Goal: Task Accomplishment & Management: Manage account settings

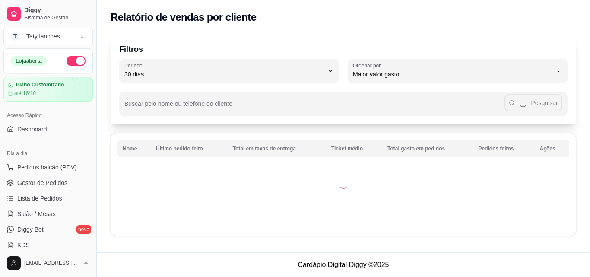
select select "30"
select select "HIGHEST_TOTAL_SPENT_WITH_ORDERS"
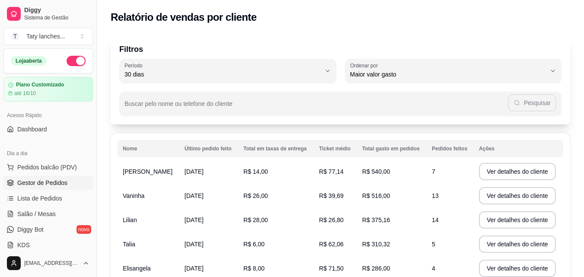
click at [65, 182] on span "Gestor de Pedidos" at bounding box center [42, 182] width 50 height 9
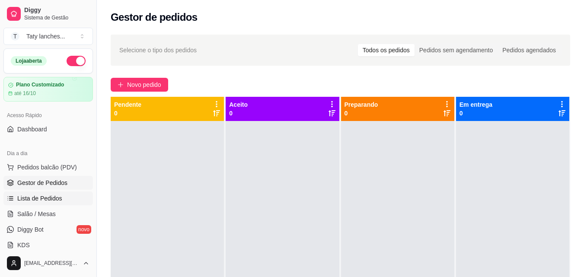
click at [57, 192] on link "Lista de Pedidos" at bounding box center [47, 198] width 89 height 14
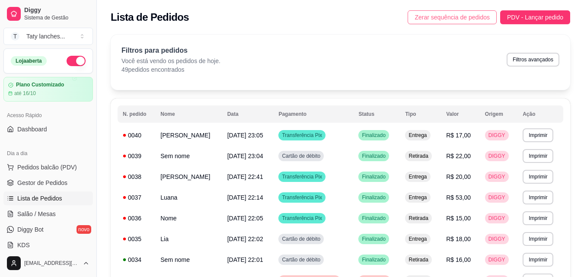
click at [456, 15] on span "Zerar sequência de pedidos" at bounding box center [451, 18] width 75 height 10
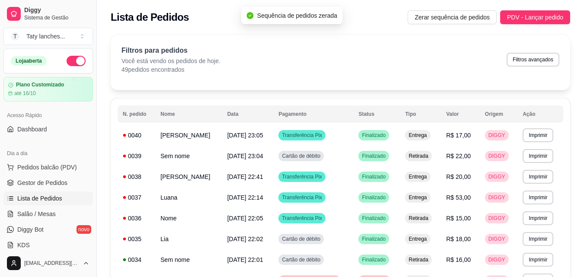
scroll to position [345, 0]
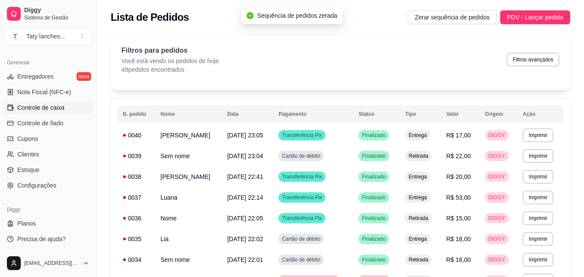
click at [67, 113] on link "Controle de caixa" at bounding box center [47, 108] width 89 height 14
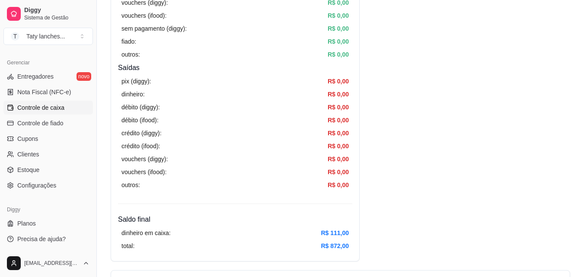
scroll to position [484, 0]
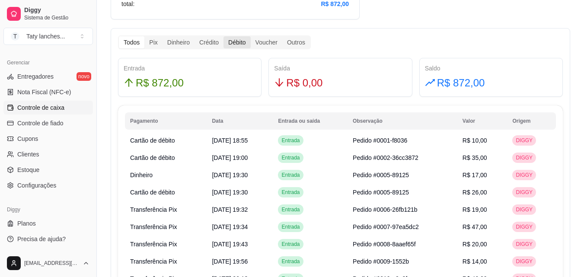
click at [232, 43] on div "Débito" at bounding box center [236, 42] width 27 height 12
click at [223, 36] on input "Débito" at bounding box center [223, 36] width 0 height 0
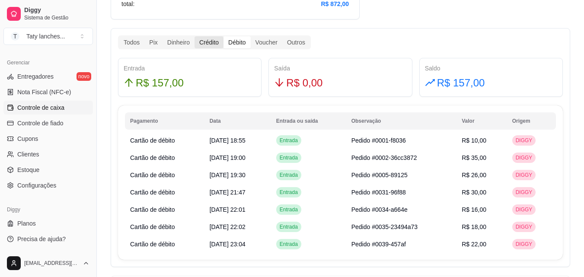
click at [199, 39] on div "Crédito" at bounding box center [208, 42] width 29 height 12
click at [194, 36] on input "Crédito" at bounding box center [194, 36] width 0 height 0
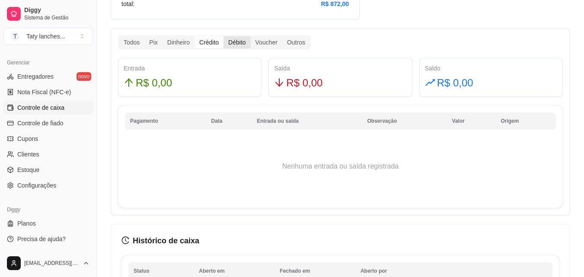
click at [238, 45] on div "Débito" at bounding box center [236, 42] width 27 height 12
click at [223, 36] on input "Débito" at bounding box center [223, 36] width 0 height 0
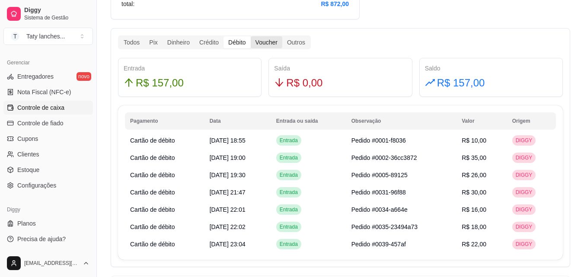
click at [263, 39] on div "Voucher" at bounding box center [267, 42] width 32 height 12
click at [251, 36] on input "Voucher" at bounding box center [251, 36] width 0 height 0
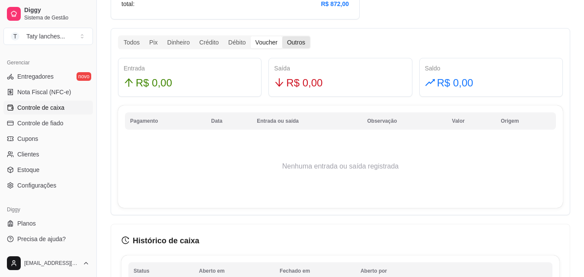
click at [297, 46] on div "Outros" at bounding box center [296, 42] width 28 height 12
click at [282, 36] on input "Outros" at bounding box center [282, 36] width 0 height 0
click at [207, 39] on div "Crédito" at bounding box center [208, 42] width 29 height 12
click at [194, 36] on input "Crédito" at bounding box center [194, 36] width 0 height 0
click at [181, 44] on div "Dinheiro" at bounding box center [178, 42] width 32 height 12
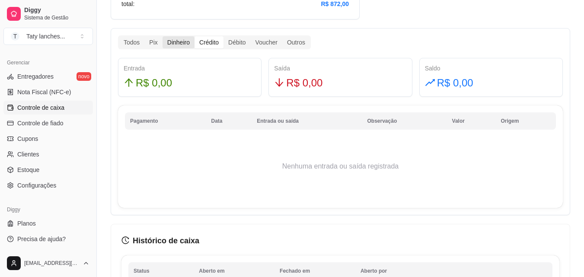
click at [162, 36] on input "Dinheiro" at bounding box center [162, 36] width 0 height 0
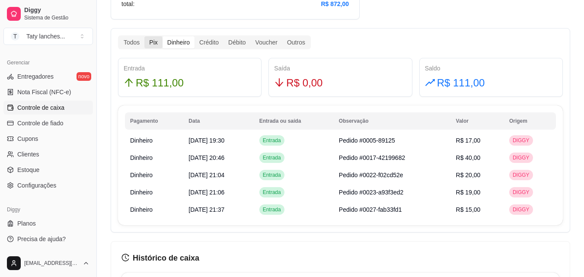
click at [153, 44] on div "Pix" at bounding box center [153, 42] width 18 height 12
click at [144, 36] on input "Pix" at bounding box center [144, 36] width 0 height 0
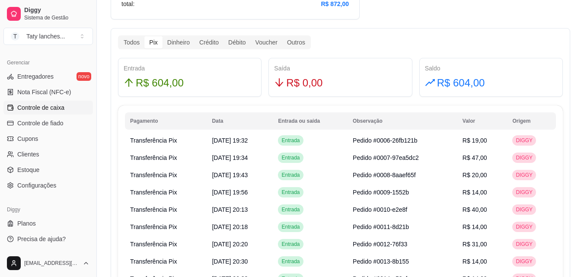
click at [162, 36] on input "Dinheiro" at bounding box center [162, 36] width 0 height 0
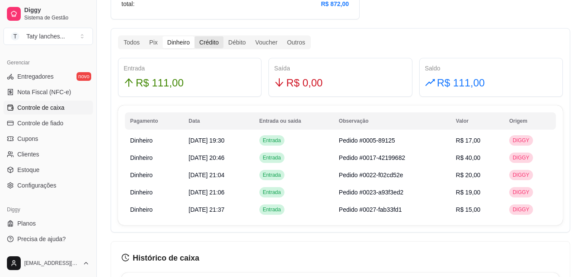
click at [206, 38] on div "Crédito" at bounding box center [208, 42] width 29 height 12
click at [194, 36] on input "Crédito" at bounding box center [194, 36] width 0 height 0
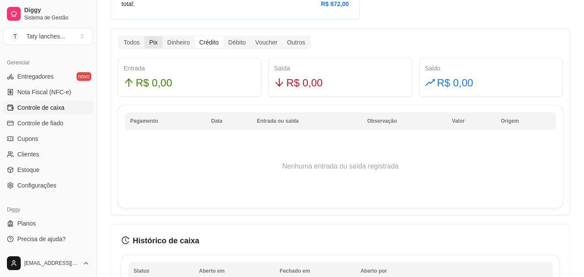
click at [153, 46] on div "Pix" at bounding box center [153, 42] width 18 height 12
click at [144, 36] on input "Pix" at bounding box center [144, 36] width 0 height 0
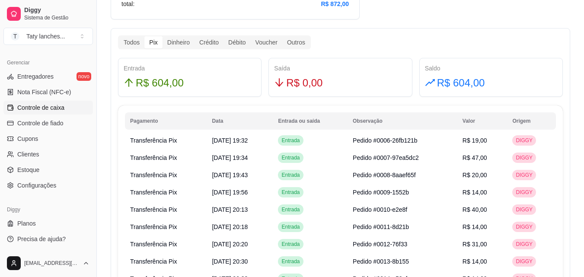
scroll to position [968, 0]
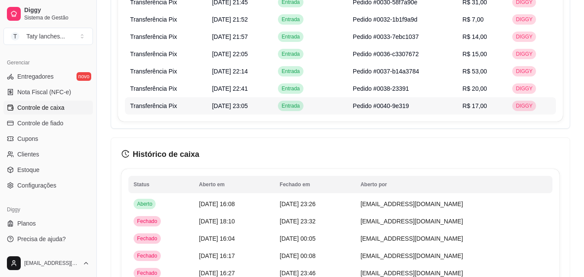
click at [511, 102] on td "DIGGY" at bounding box center [531, 105] width 49 height 17
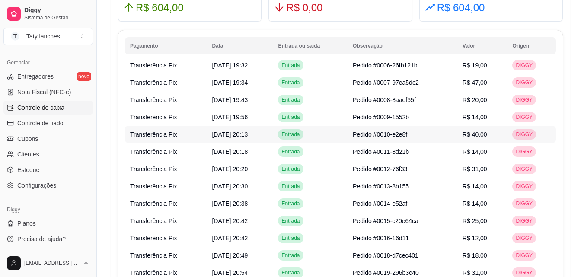
scroll to position [579, 0]
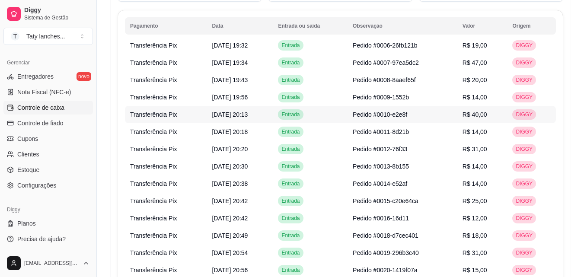
click at [435, 116] on td "Pedido #0010-e2e8f" at bounding box center [402, 114] width 110 height 17
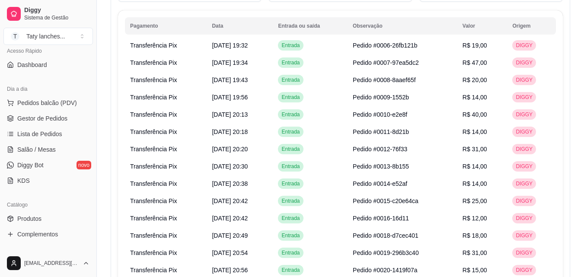
scroll to position [0, 0]
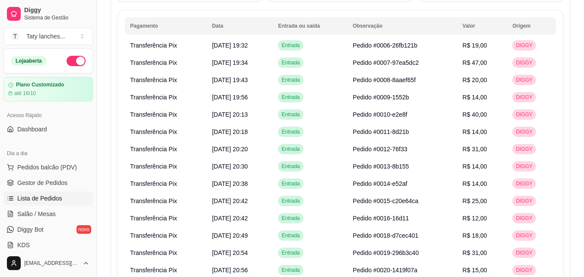
click at [47, 194] on span "Lista de Pedidos" at bounding box center [39, 198] width 45 height 9
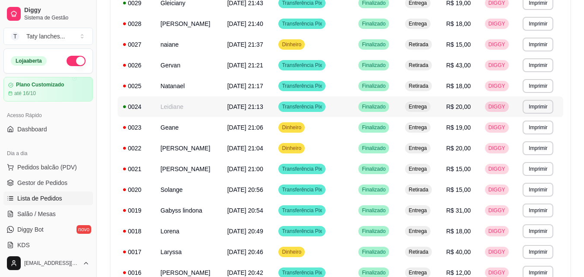
scroll to position [432, 0]
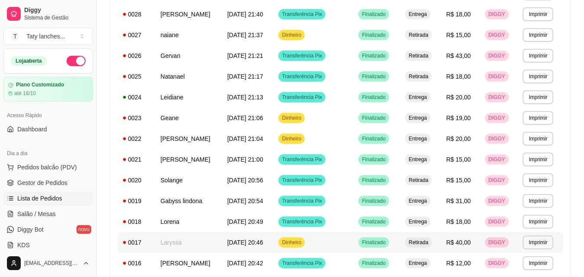
click at [400, 237] on td "Finalizado" at bounding box center [376, 242] width 47 height 21
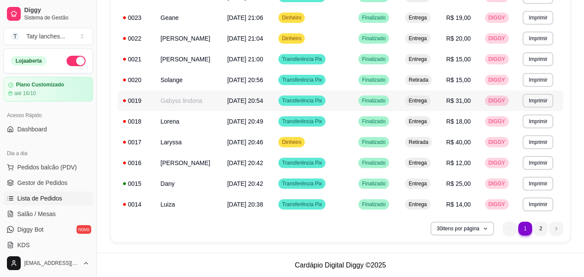
scroll to position [533, 0]
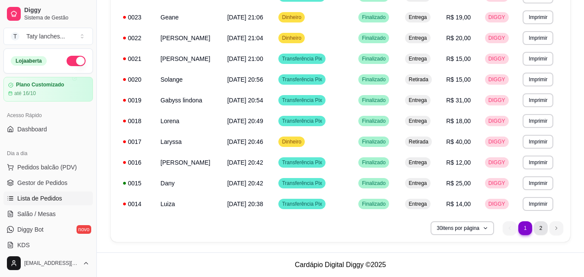
click at [541, 225] on li "2" at bounding box center [541, 228] width 14 height 14
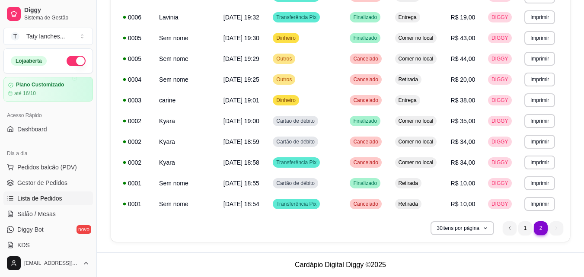
scroll to position [305, 0]
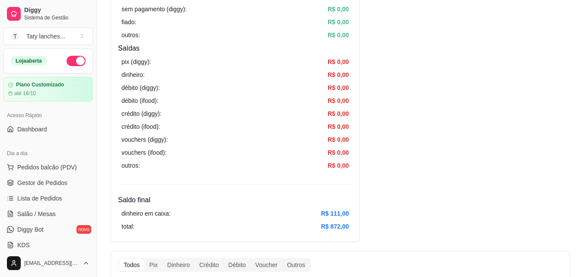
scroll to position [579, 0]
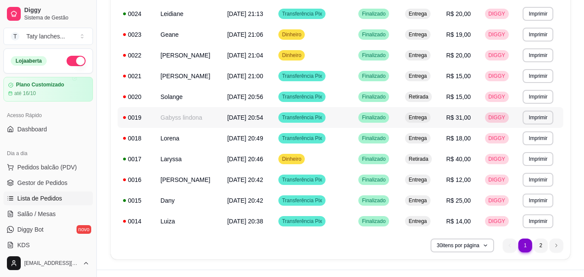
scroll to position [533, 0]
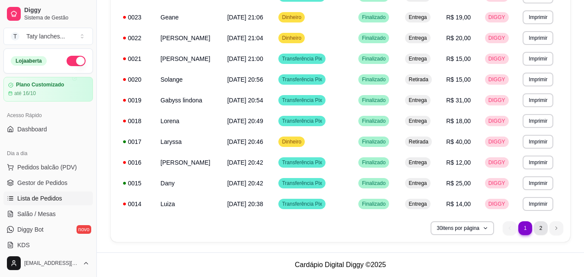
click at [542, 225] on li "2" at bounding box center [541, 228] width 14 height 14
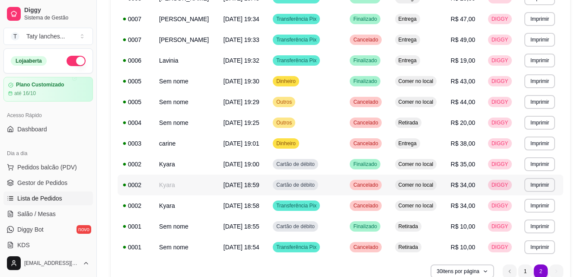
scroll to position [175, 0]
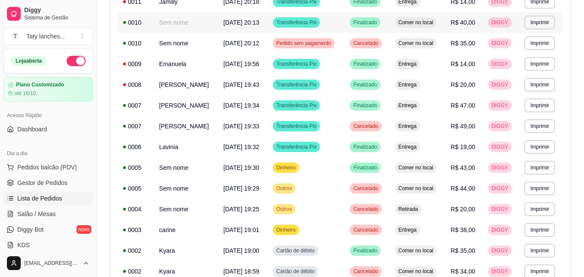
click at [460, 19] on span "R$ 40,00" at bounding box center [463, 22] width 25 height 7
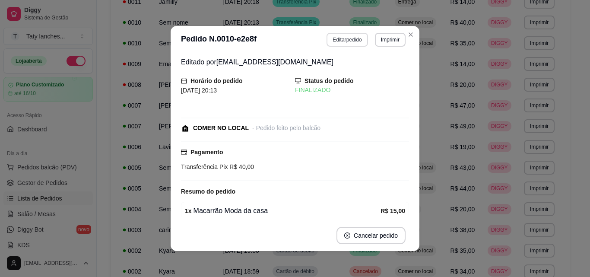
click at [353, 40] on button "Editar pedido" at bounding box center [347, 40] width 41 height 14
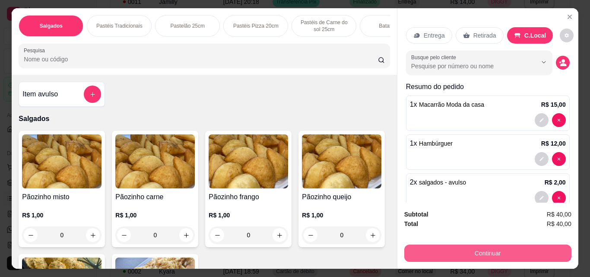
click at [442, 248] on button "Continuar" at bounding box center [487, 253] width 167 height 17
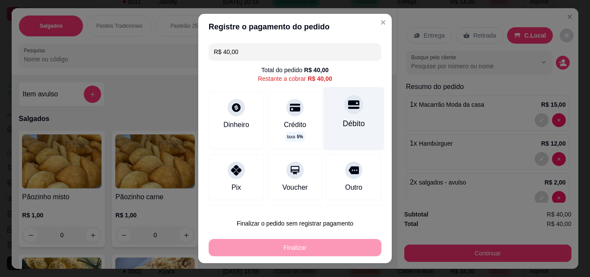
click at [343, 115] on div "Débito" at bounding box center [354, 118] width 61 height 63
type input "R$ 0,00"
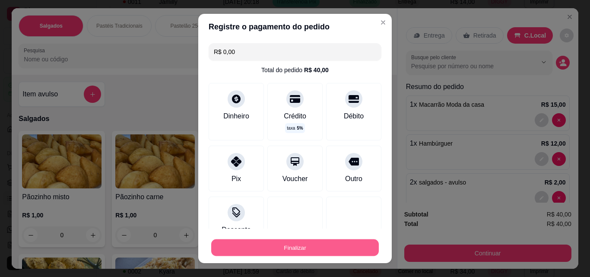
click at [344, 247] on button "Finalizar" at bounding box center [295, 247] width 168 height 17
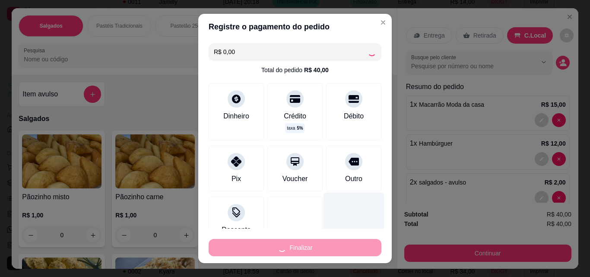
type input "0"
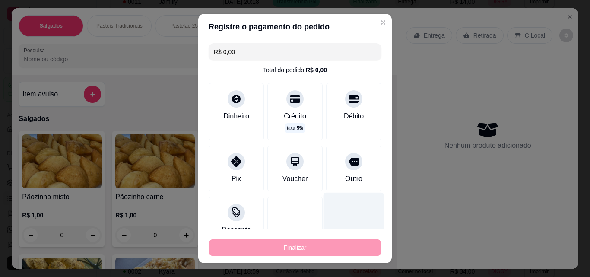
type input "-R$ 40,00"
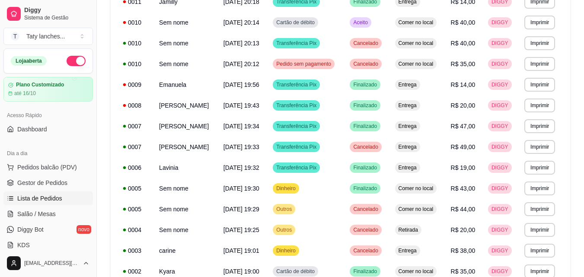
scroll to position [0, 0]
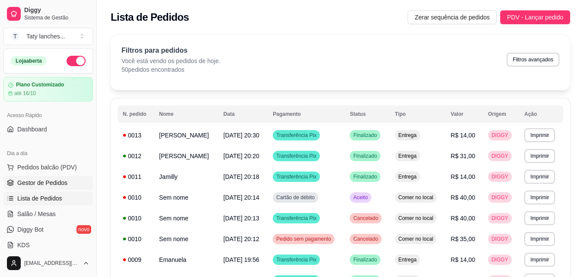
click at [58, 183] on span "Gestor de Pedidos" at bounding box center [42, 182] width 50 height 9
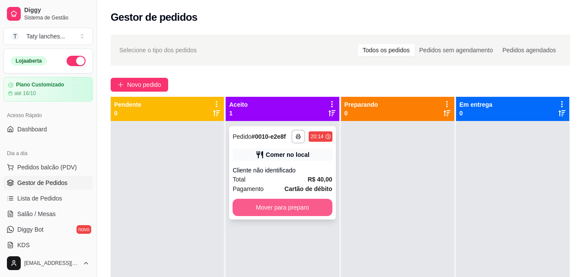
click at [263, 205] on button "Mover para preparo" at bounding box center [281, 207] width 99 height 17
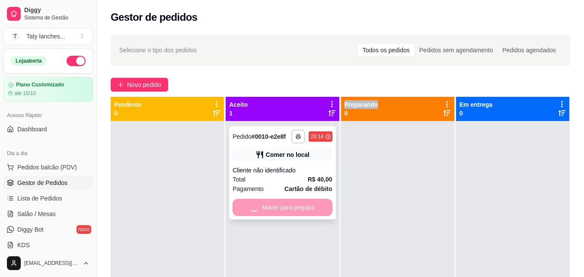
click at [263, 205] on div "Mover para preparo" at bounding box center [281, 207] width 99 height 17
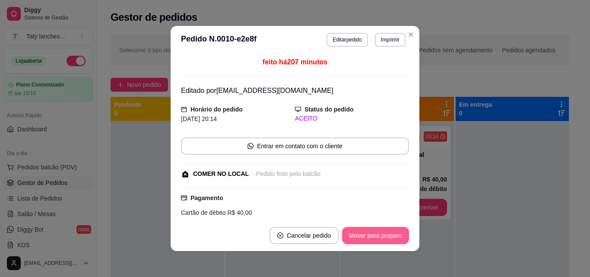
click at [372, 232] on button "Mover para preparo" at bounding box center [375, 235] width 67 height 17
click at [372, 232] on button "Mover para retirada disponível" at bounding box center [361, 235] width 95 height 17
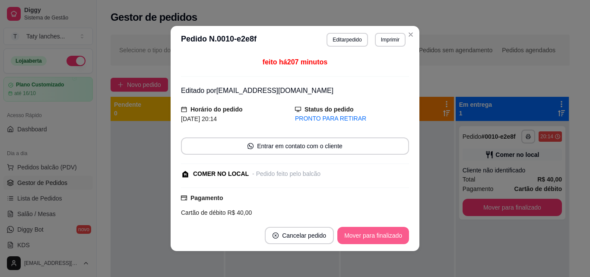
click at [372, 232] on button "Mover para finalizado" at bounding box center [373, 235] width 72 height 17
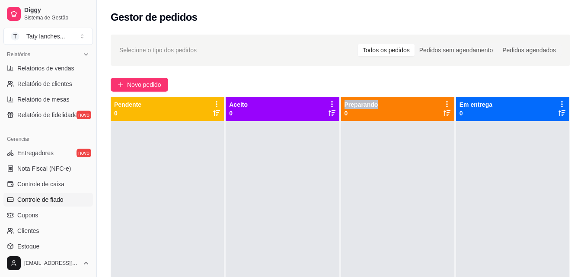
scroll to position [277, 0]
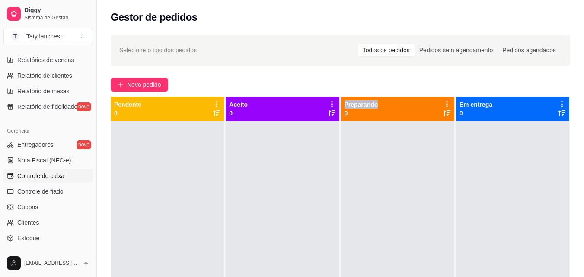
click at [63, 178] on span "Controle de caixa" at bounding box center [40, 176] width 47 height 9
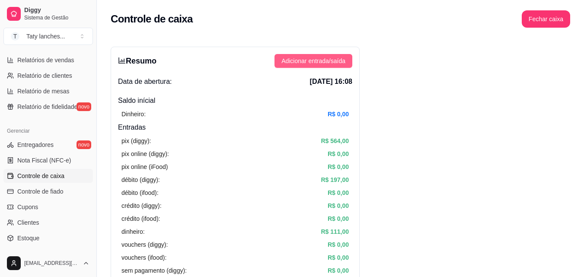
click at [284, 57] on span "Adicionar entrada/saída" at bounding box center [313, 61] width 64 height 10
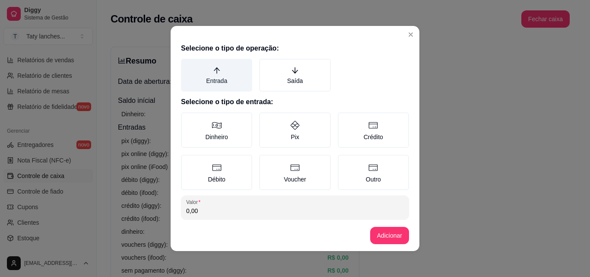
click at [217, 72] on label "Entrada" at bounding box center [216, 75] width 71 height 33
click at [188, 65] on button "Entrada" at bounding box center [184, 61] width 7 height 7
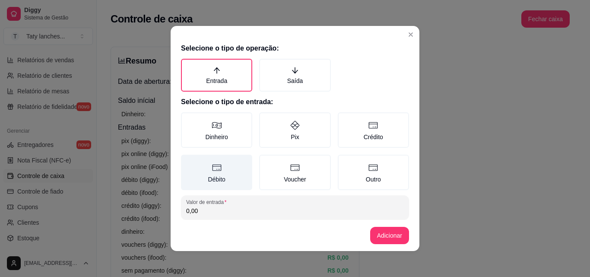
click at [218, 188] on label "Débito" at bounding box center [216, 172] width 71 height 35
click at [188, 161] on button "Débito" at bounding box center [184, 157] width 7 height 7
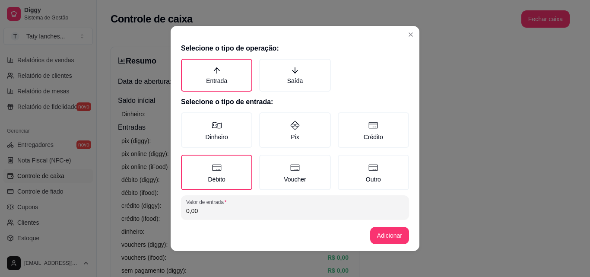
click at [218, 212] on input "0,00" at bounding box center [295, 211] width 218 height 9
type input "178,00"
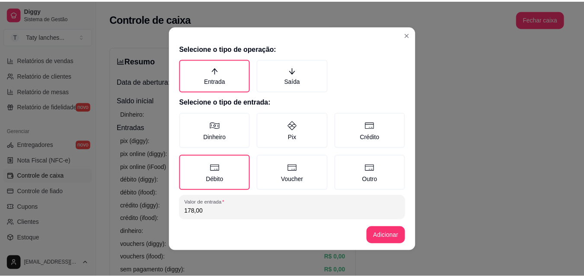
scroll to position [46, 0]
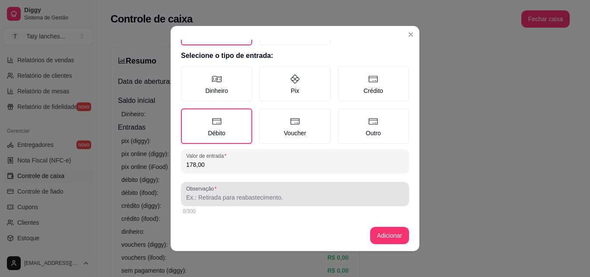
click at [341, 201] on input "Observação" at bounding box center [295, 197] width 218 height 9
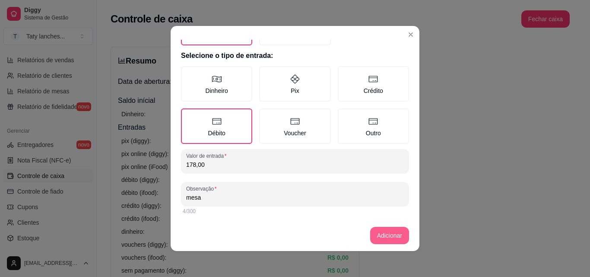
type input "mesa"
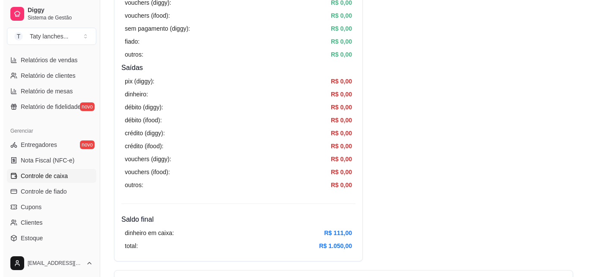
scroll to position [0, 0]
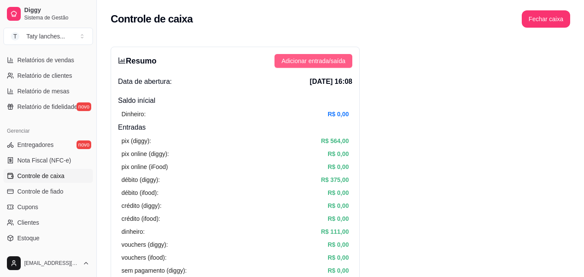
click at [328, 57] on span "Adicionar entrada/saída" at bounding box center [313, 61] width 64 height 10
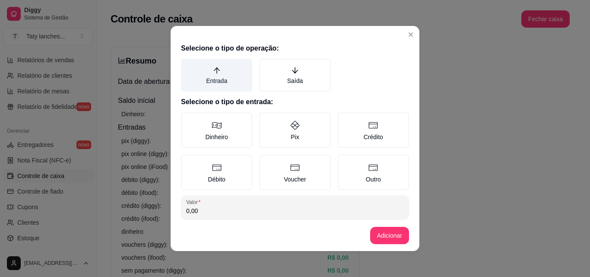
click at [213, 82] on label "Entrada" at bounding box center [216, 75] width 71 height 33
click at [188, 65] on button "Entrada" at bounding box center [184, 61] width 7 height 7
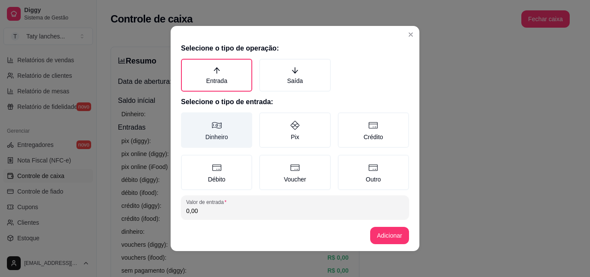
click at [218, 120] on label "Dinheiro" at bounding box center [216, 129] width 71 height 35
click at [188, 119] on button "Dinheiro" at bounding box center [184, 115] width 7 height 7
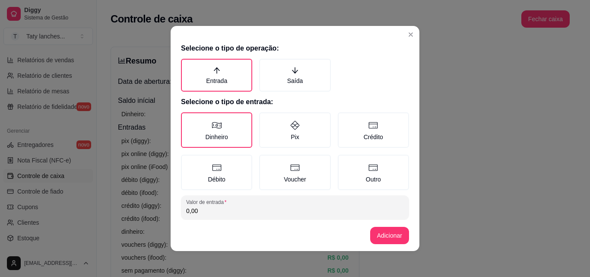
click at [219, 211] on input "0,00" at bounding box center [295, 211] width 218 height 9
type input "78,00"
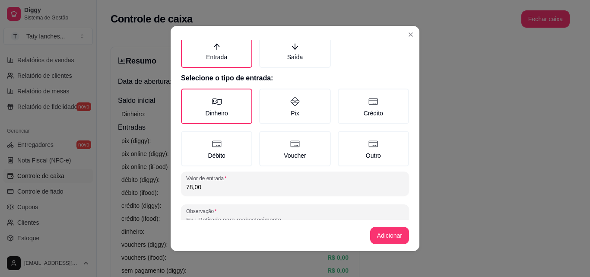
scroll to position [46, 0]
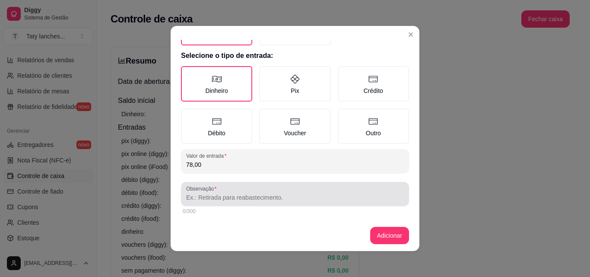
click at [329, 192] on div at bounding box center [295, 193] width 218 height 17
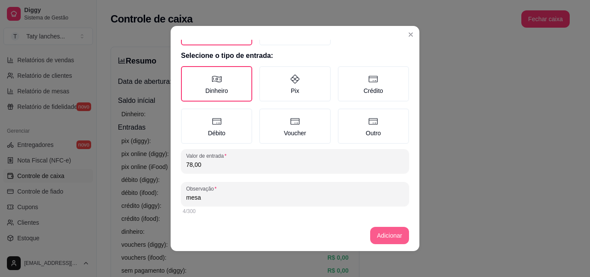
type input "mesa"
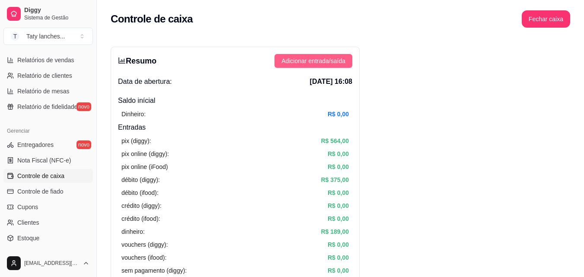
click at [334, 63] on span "Adicionar entrada/saída" at bounding box center [313, 61] width 64 height 10
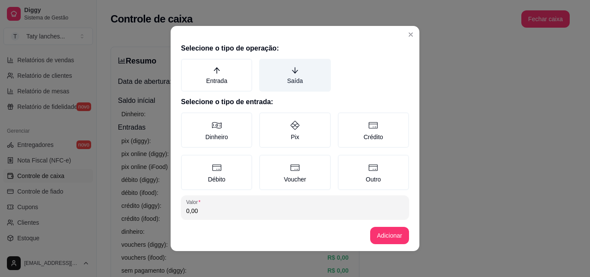
click at [291, 71] on icon "arrow-down" at bounding box center [295, 71] width 8 height 8
click at [266, 65] on button "Saída" at bounding box center [262, 61] width 7 height 7
click at [284, 73] on label "Saída" at bounding box center [294, 75] width 71 height 33
click at [266, 65] on button "Saída" at bounding box center [262, 61] width 7 height 7
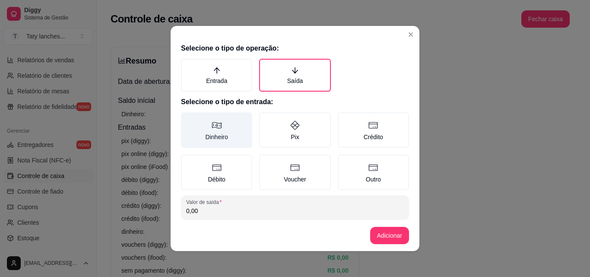
click at [202, 138] on label "Dinheiro" at bounding box center [216, 129] width 71 height 35
click at [188, 119] on button "Dinheiro" at bounding box center [184, 115] width 7 height 7
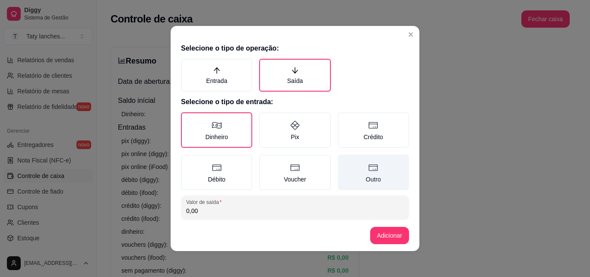
click at [392, 170] on label "Outro" at bounding box center [373, 172] width 71 height 35
click at [344, 161] on button "Outro" at bounding box center [340, 157] width 7 height 7
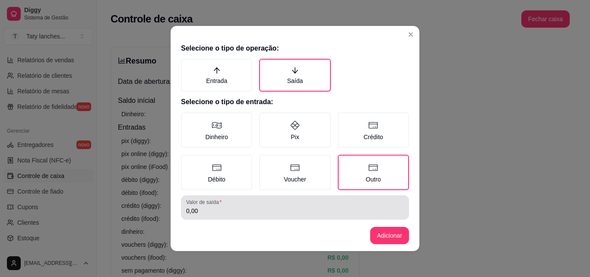
click at [307, 210] on input "0,00" at bounding box center [295, 211] width 218 height 9
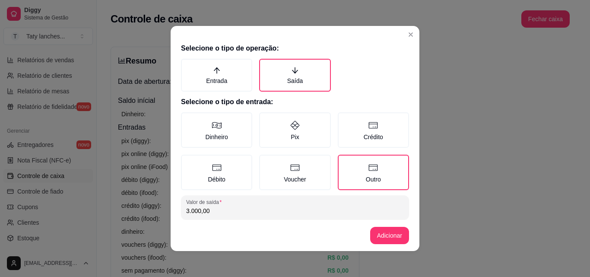
type input "3.000,00"
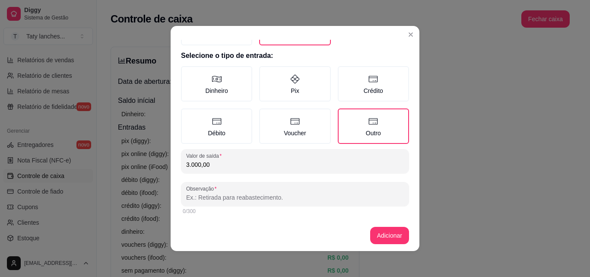
click at [357, 200] on input "Observação" at bounding box center [295, 197] width 218 height 9
type input "investimentos"
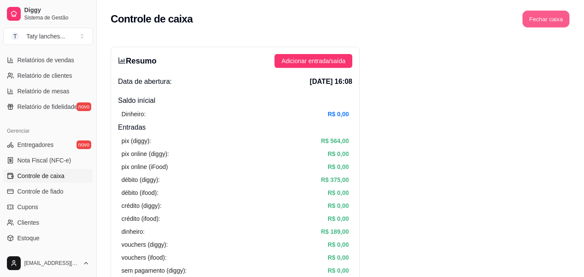
click at [545, 22] on button "Fechar caixa" at bounding box center [545, 19] width 47 height 17
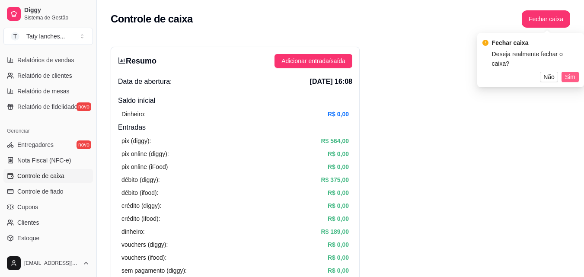
click at [566, 72] on span "Sim" at bounding box center [570, 77] width 10 height 10
